Goal: Task Accomplishment & Management: Complete application form

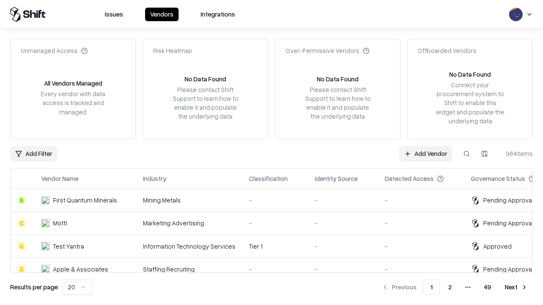
click at [426, 154] on link "Add Vendor" at bounding box center [425, 153] width 53 height 15
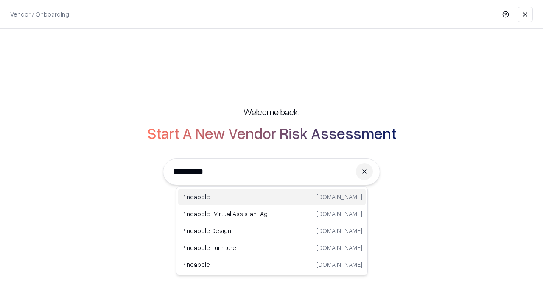
click at [272, 197] on div "Pineapple [DOMAIN_NAME]" at bounding box center [272, 197] width 188 height 17
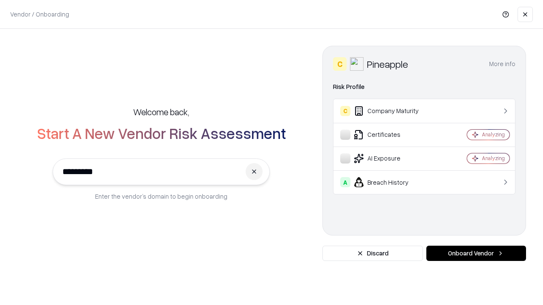
type input "*********"
click at [476, 254] on button "Onboard Vendor" at bounding box center [476, 253] width 100 height 15
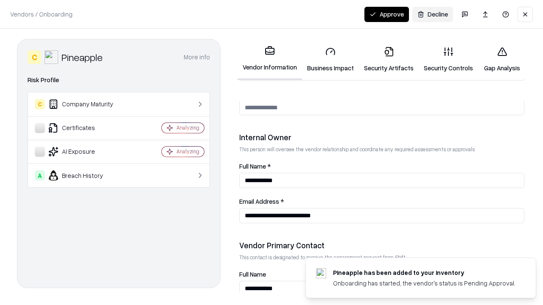
scroll to position [440, 0]
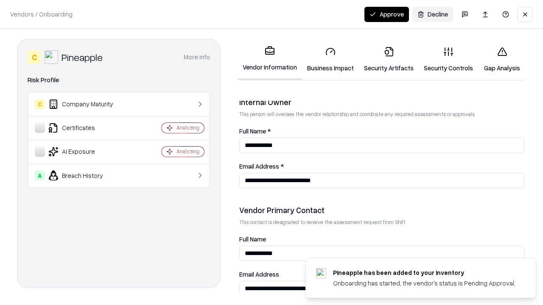
click at [389, 59] on link "Security Artifacts" at bounding box center [389, 59] width 60 height 39
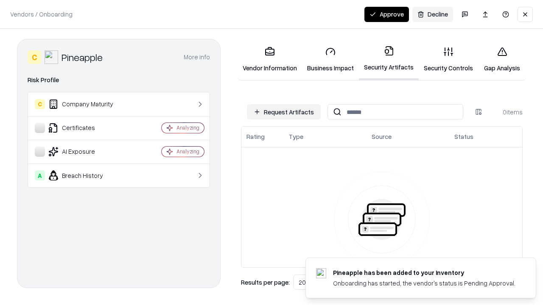
click at [284, 112] on button "Request Artifacts" at bounding box center [284, 111] width 74 height 15
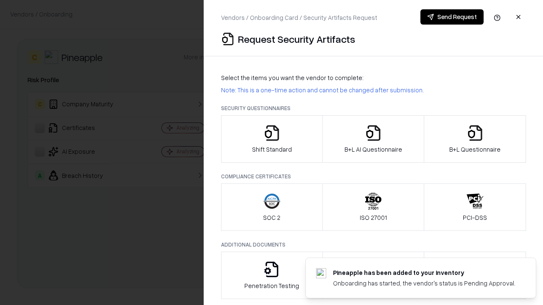
click at [475, 139] on icon "button" at bounding box center [475, 133] width 17 height 17
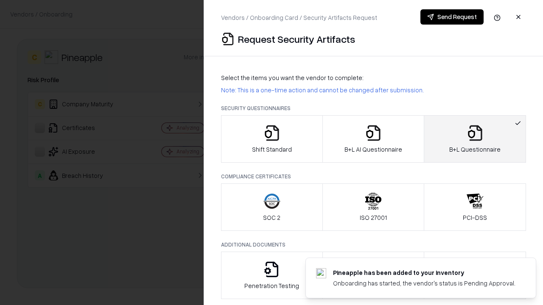
click at [373, 139] on icon "button" at bounding box center [373, 133] width 17 height 17
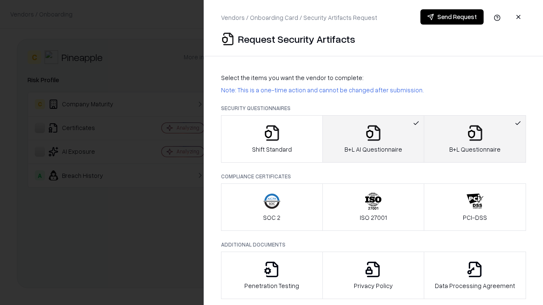
click at [452, 17] on button "Send Request" at bounding box center [451, 16] width 63 height 15
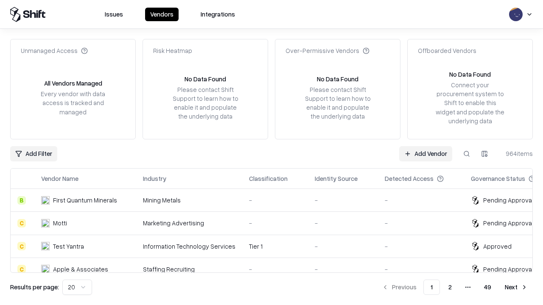
click at [467, 154] on button at bounding box center [466, 153] width 15 height 15
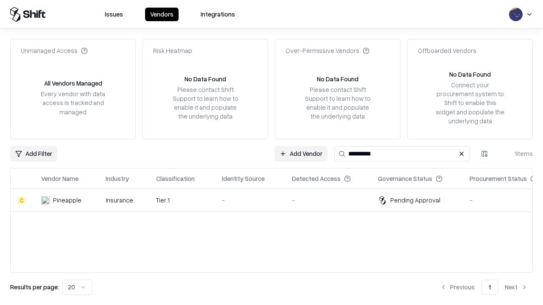
type input "*********"
click at [277, 200] on div "-" at bounding box center [250, 200] width 56 height 9
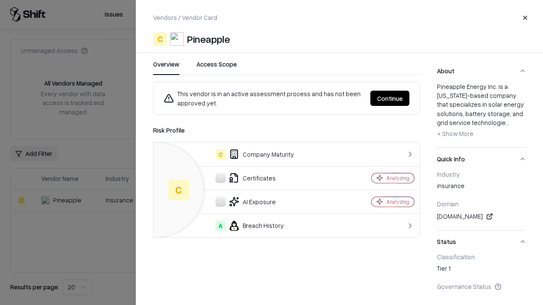
click at [390, 98] on button "Continue" at bounding box center [389, 98] width 39 height 15
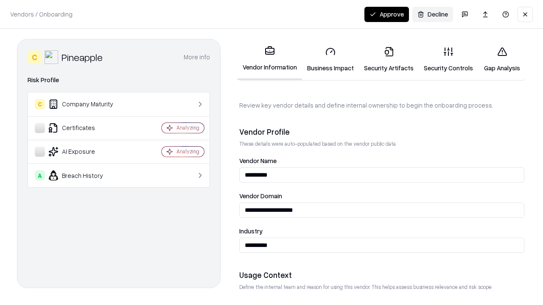
click at [389, 59] on link "Security Artifacts" at bounding box center [389, 59] width 60 height 39
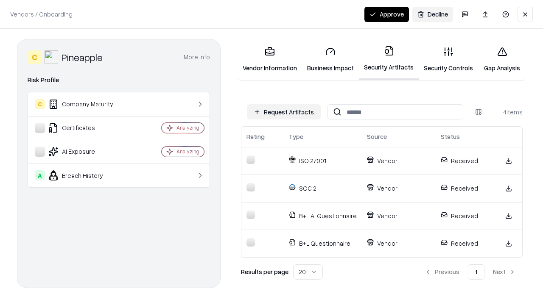
click at [387, 14] on button "Approve" at bounding box center [386, 14] width 45 height 15
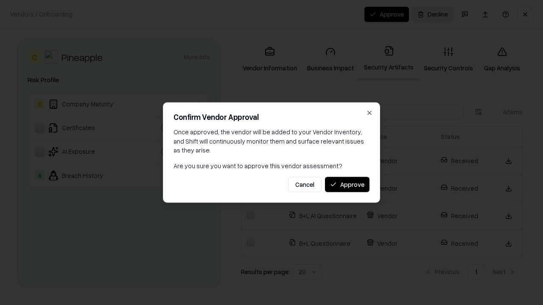
click at [347, 185] on button "Approve" at bounding box center [347, 184] width 45 height 15
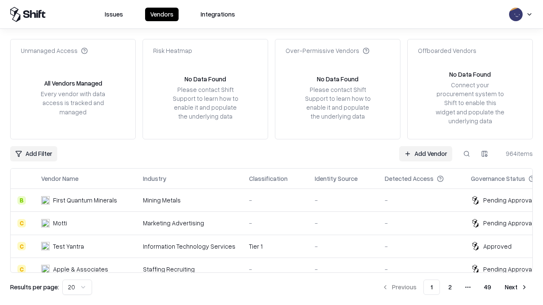
type input "*********"
click at [426, 154] on link "Add Vendor" at bounding box center [425, 153] width 53 height 15
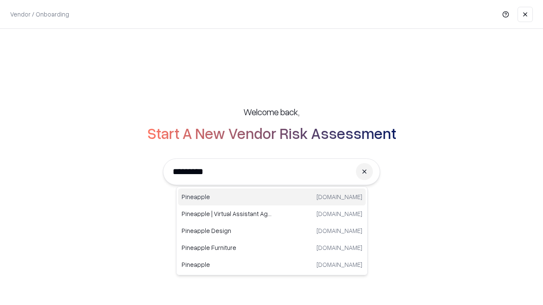
click at [272, 197] on div "Pineapple [DOMAIN_NAME]" at bounding box center [272, 197] width 188 height 17
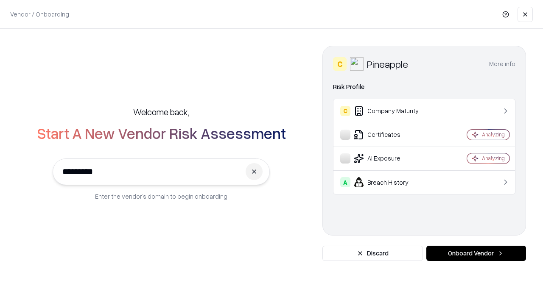
type input "*********"
click at [476, 254] on button "Onboard Vendor" at bounding box center [476, 253] width 100 height 15
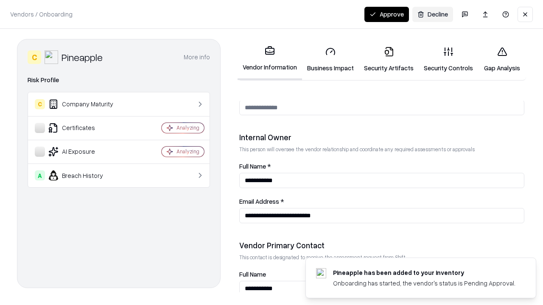
scroll to position [440, 0]
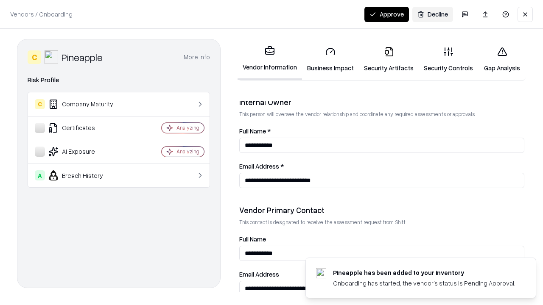
click at [387, 14] on button "Approve" at bounding box center [386, 14] width 45 height 15
